Goal: Transaction & Acquisition: Subscribe to service/newsletter

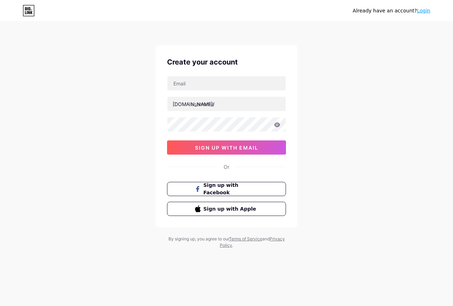
click at [216, 188] on span "Sign up with Facebook" at bounding box center [231, 188] width 55 height 15
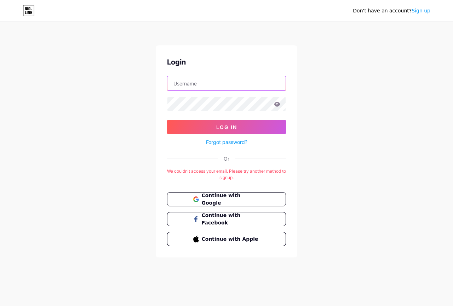
click at [184, 79] on input "text" at bounding box center [227, 83] width 118 height 14
